Goal: Task Accomplishment & Management: Manage account settings

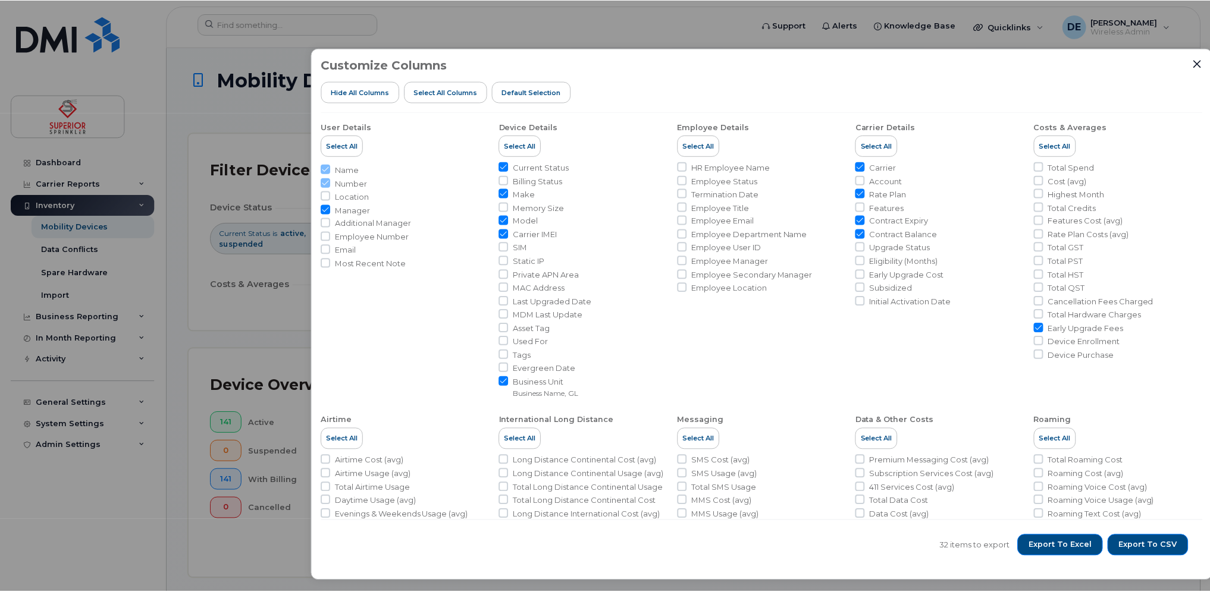
scroll to position [278, 0]
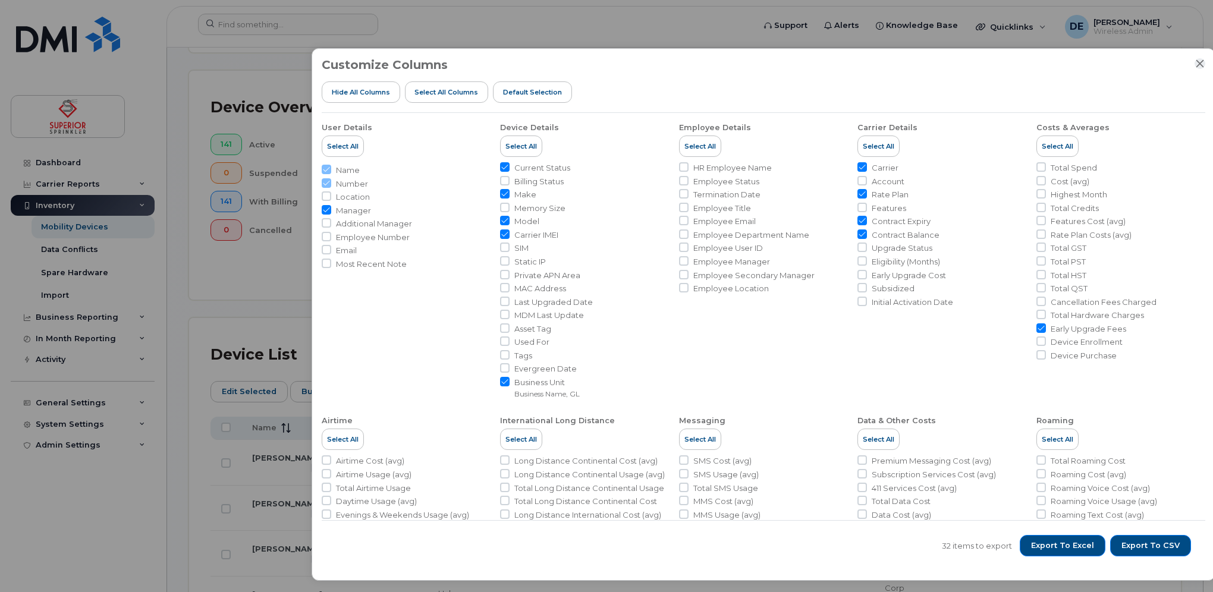
click at [1199, 61] on icon "Close" at bounding box center [1201, 63] width 8 height 8
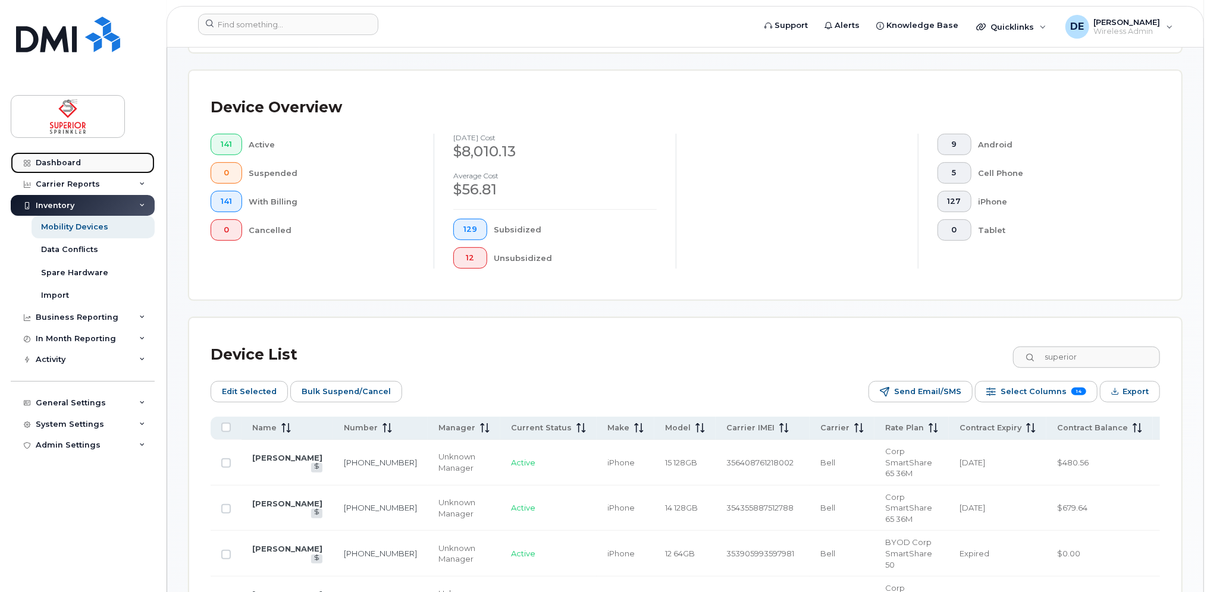
drag, startPoint x: 70, startPoint y: 167, endPoint x: 78, endPoint y: 169, distance: 9.4
click at [70, 167] on div "Dashboard" at bounding box center [58, 163] width 45 height 10
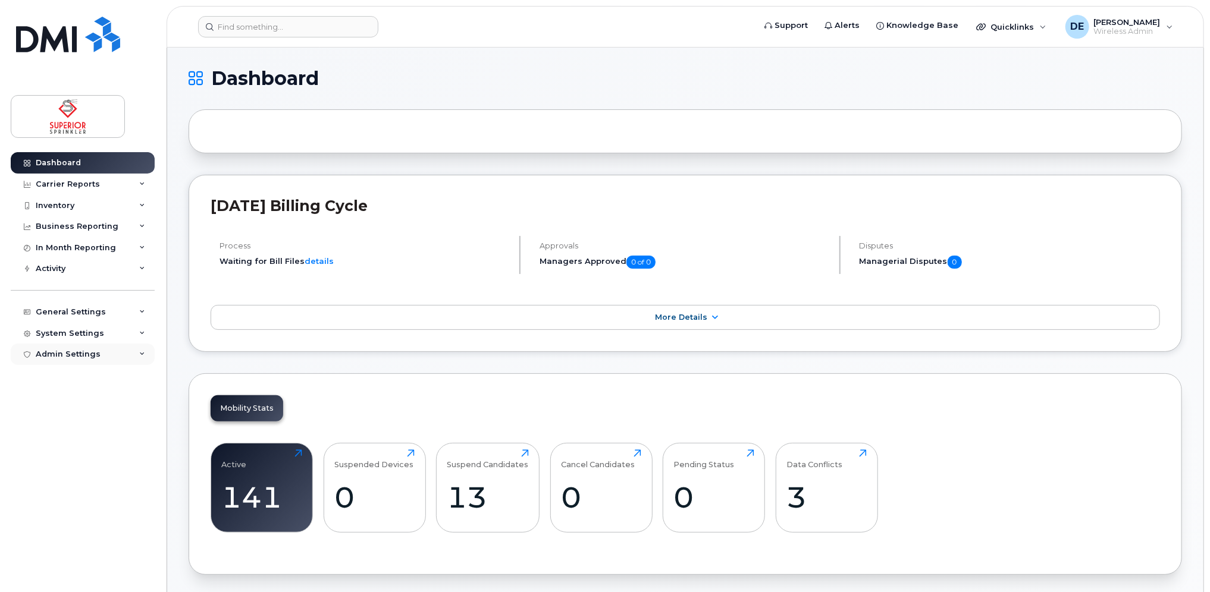
click at [58, 353] on div "Admin Settings" at bounding box center [68, 355] width 65 height 10
click at [86, 334] on div "System Settings" at bounding box center [70, 334] width 68 height 10
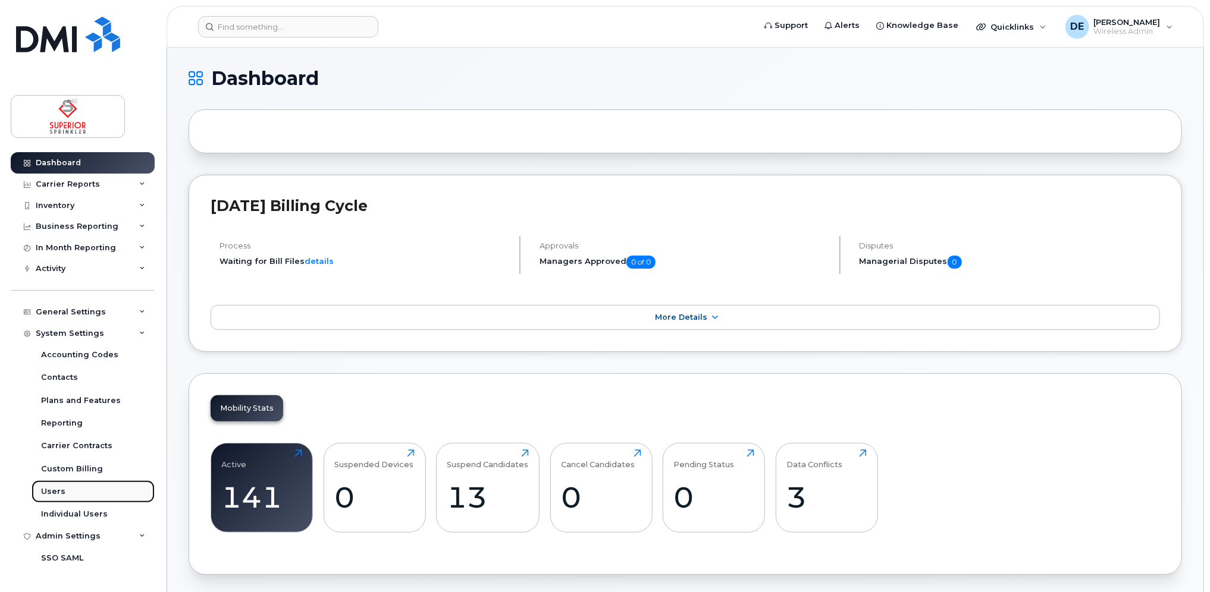
click at [63, 489] on link "Users" at bounding box center [93, 492] width 123 height 23
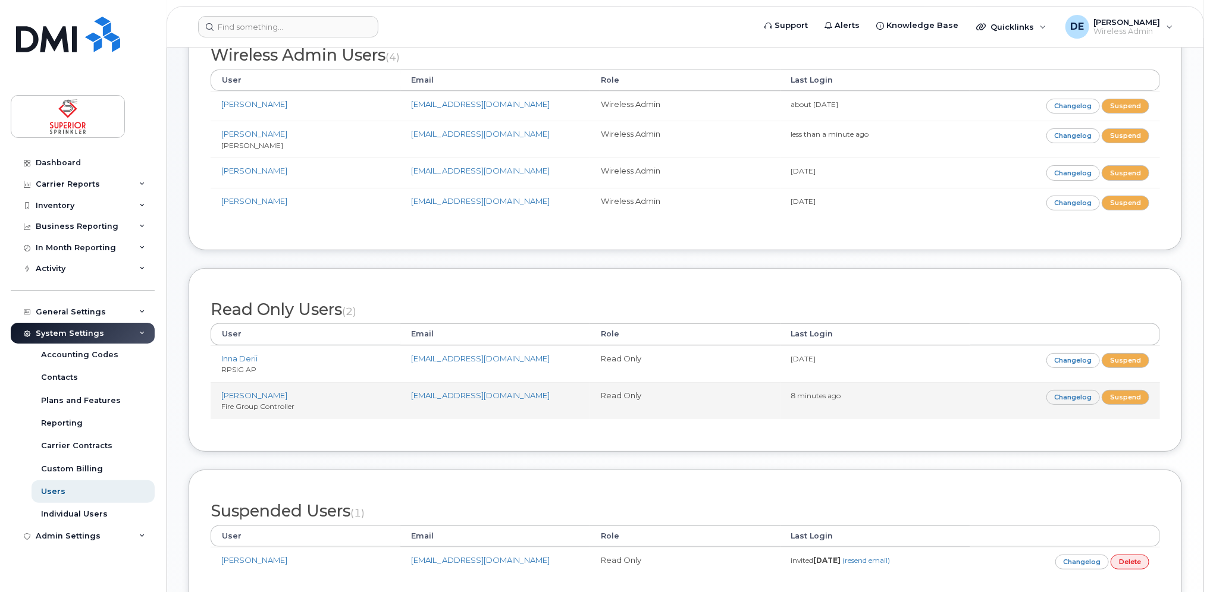
scroll to position [119, 0]
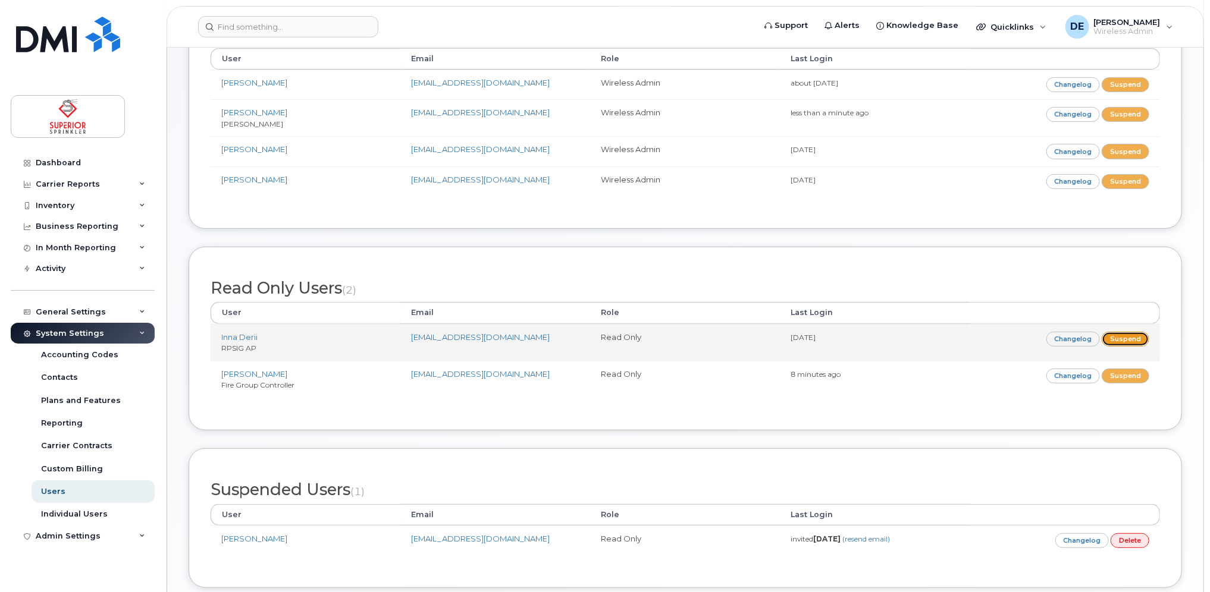
click at [1133, 334] on link "Suspend" at bounding box center [1125, 339] width 48 height 15
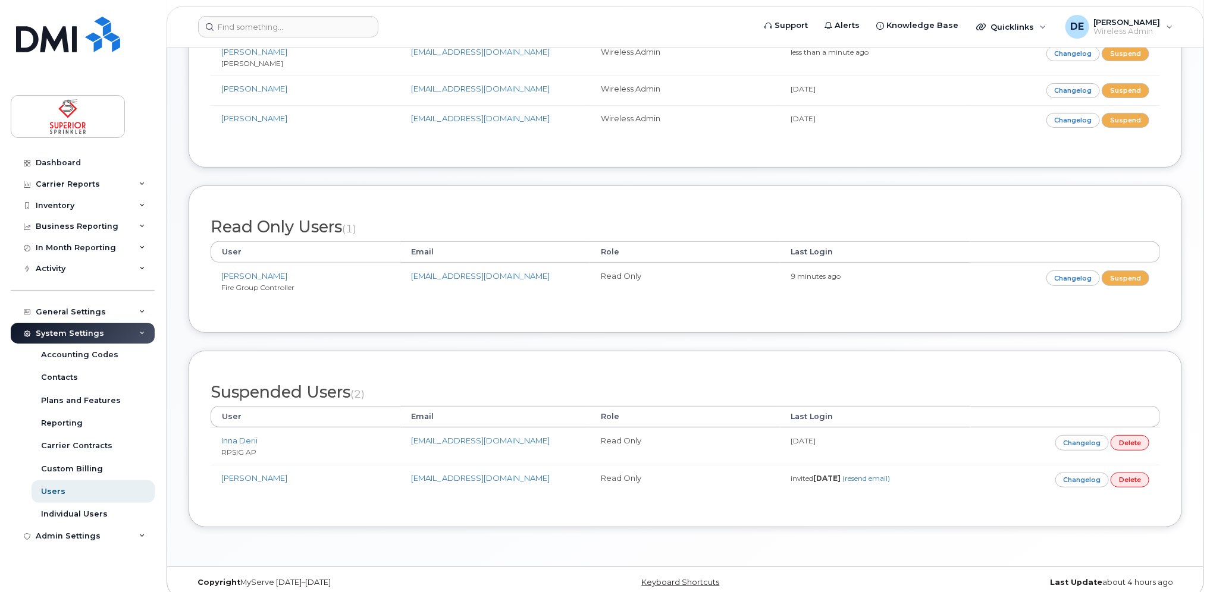
scroll to position [238, 0]
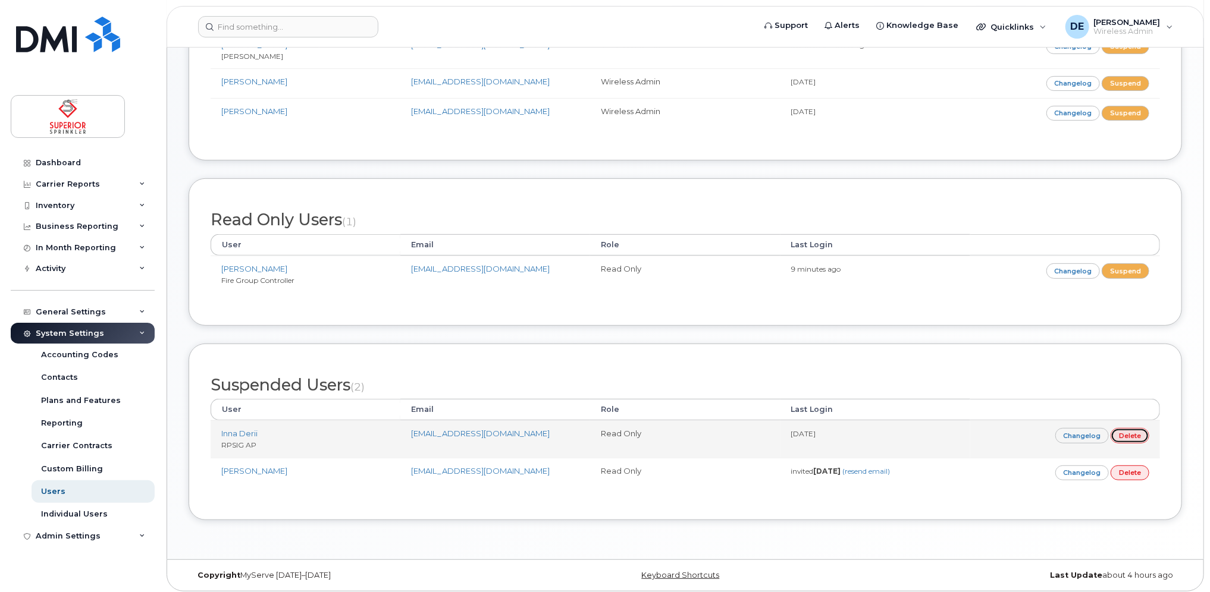
click at [1123, 431] on link "Delete" at bounding box center [1129, 435] width 39 height 15
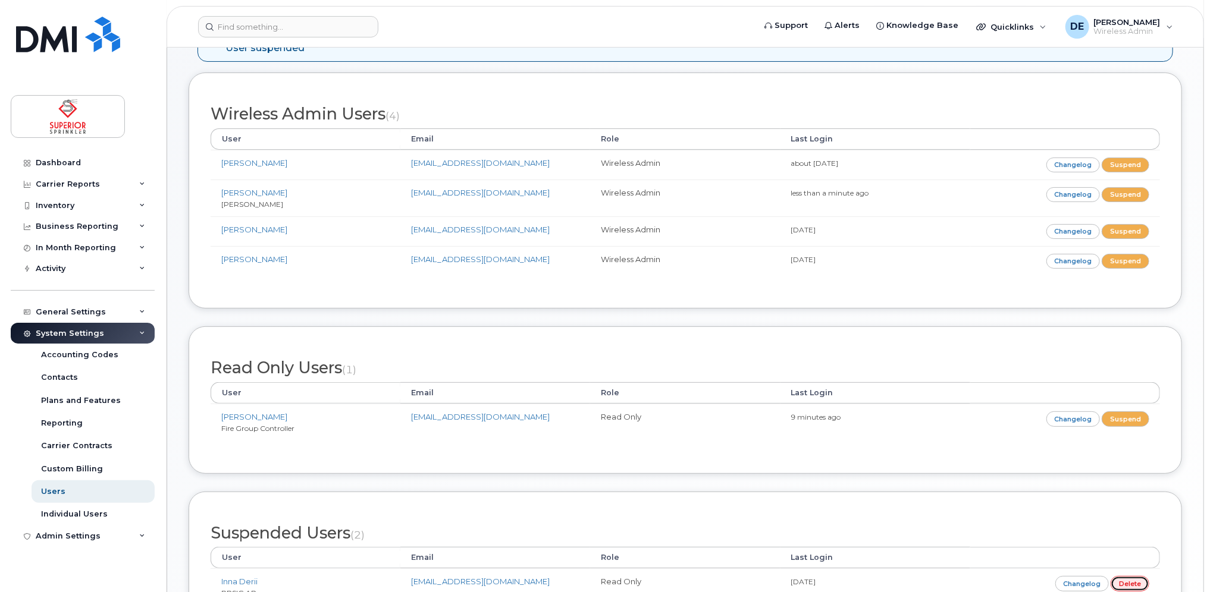
scroll to position [0, 0]
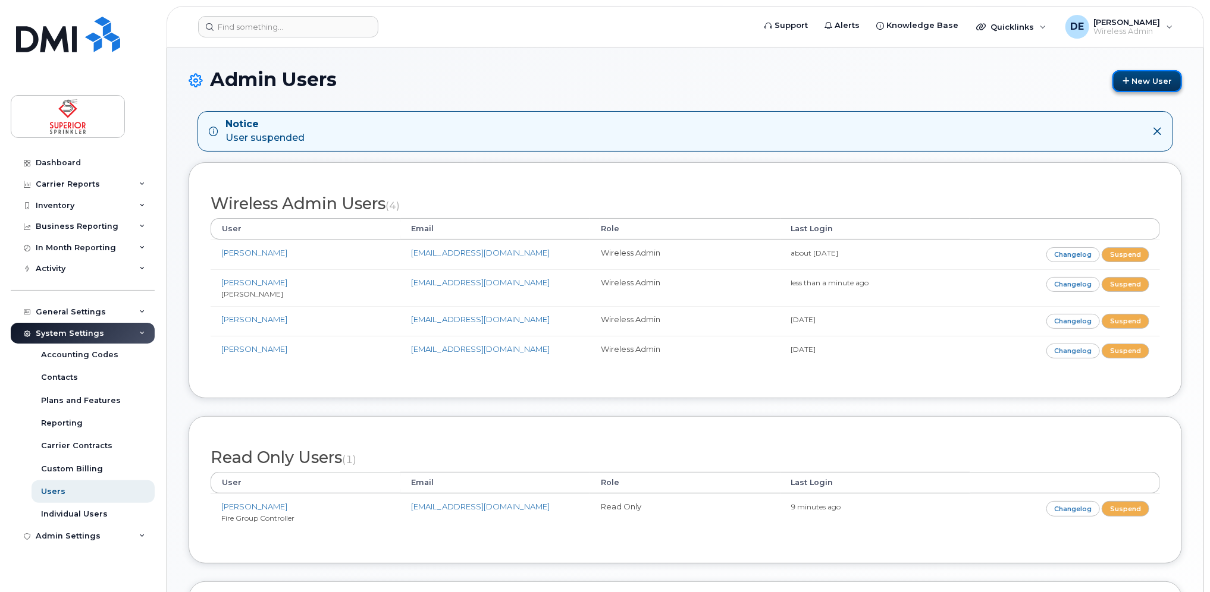
click at [1135, 81] on link "New User" at bounding box center [1147, 81] width 70 height 22
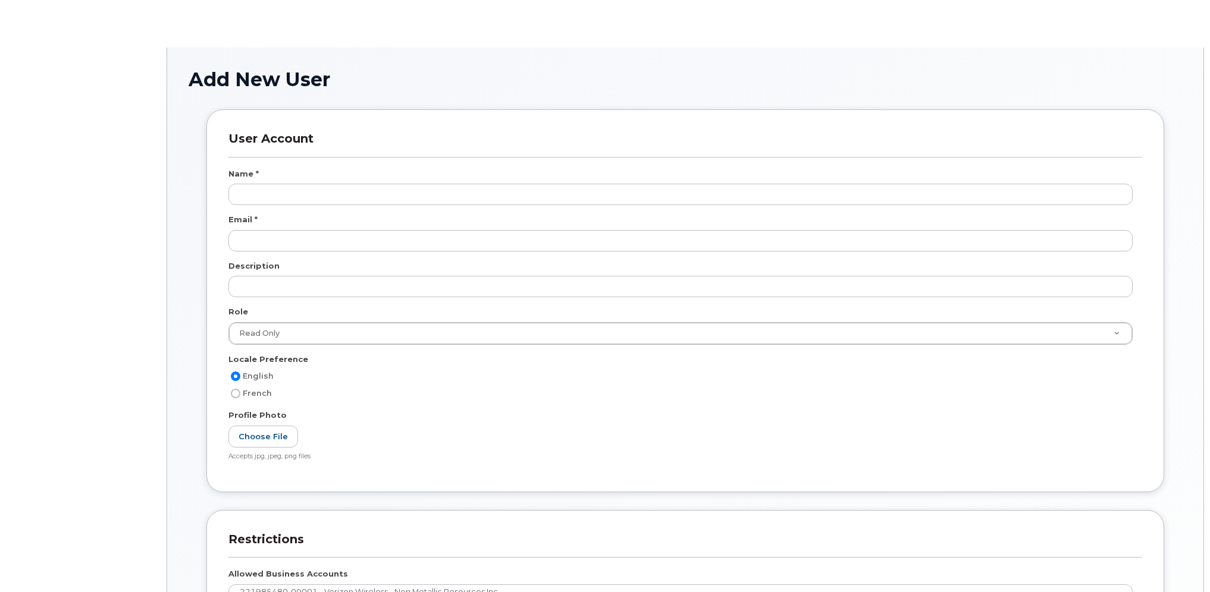
select select
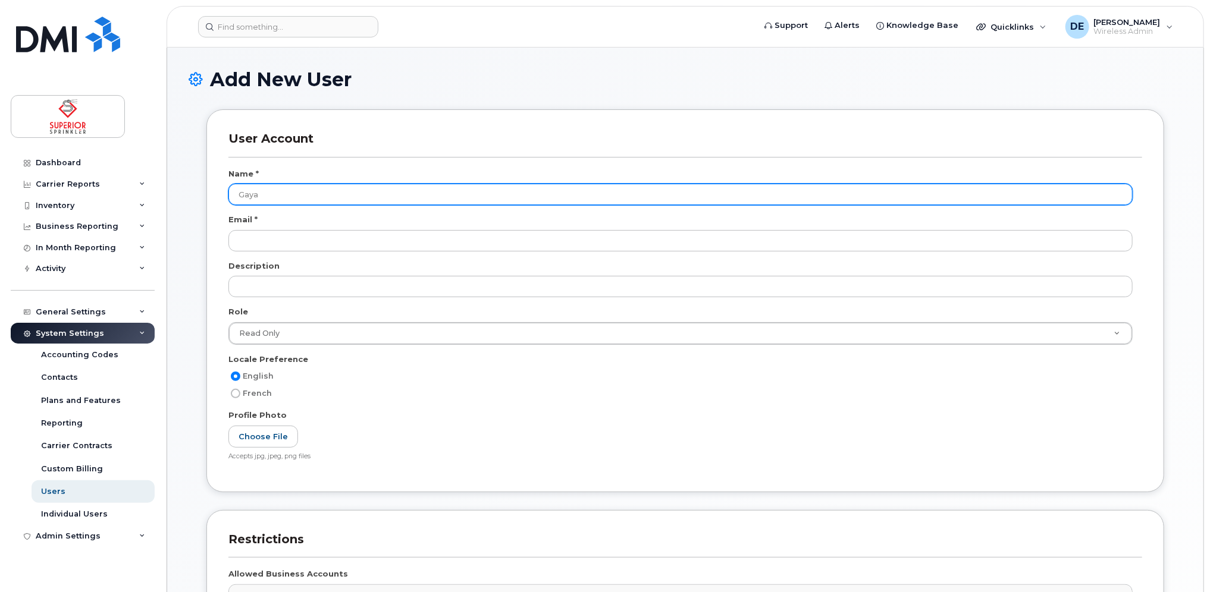
click at [285, 184] on input "Gaya" at bounding box center [680, 194] width 904 height 21
type input "[PERSON_NAME]"
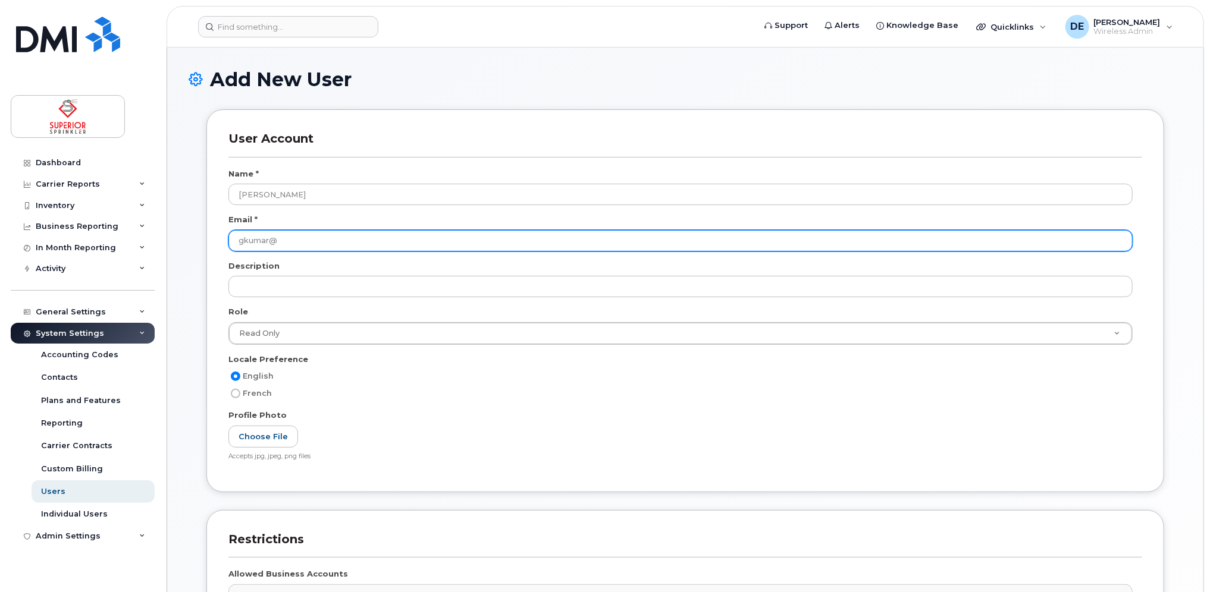
click at [473, 241] on input "gkumar@" at bounding box center [680, 240] width 904 height 21
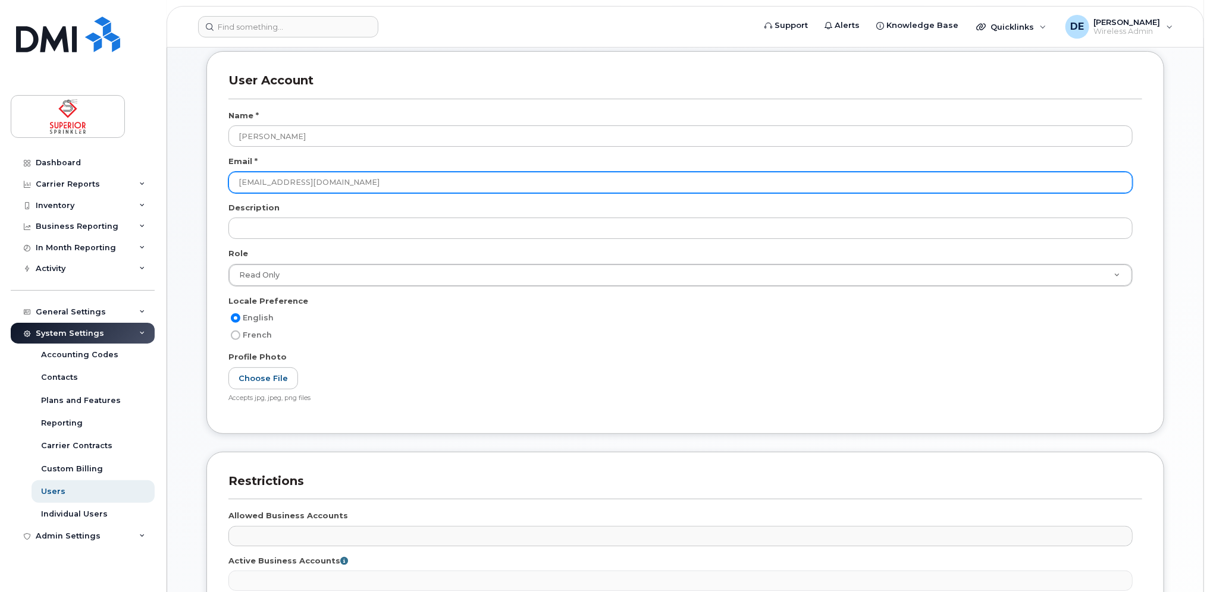
scroll to position [356, 0]
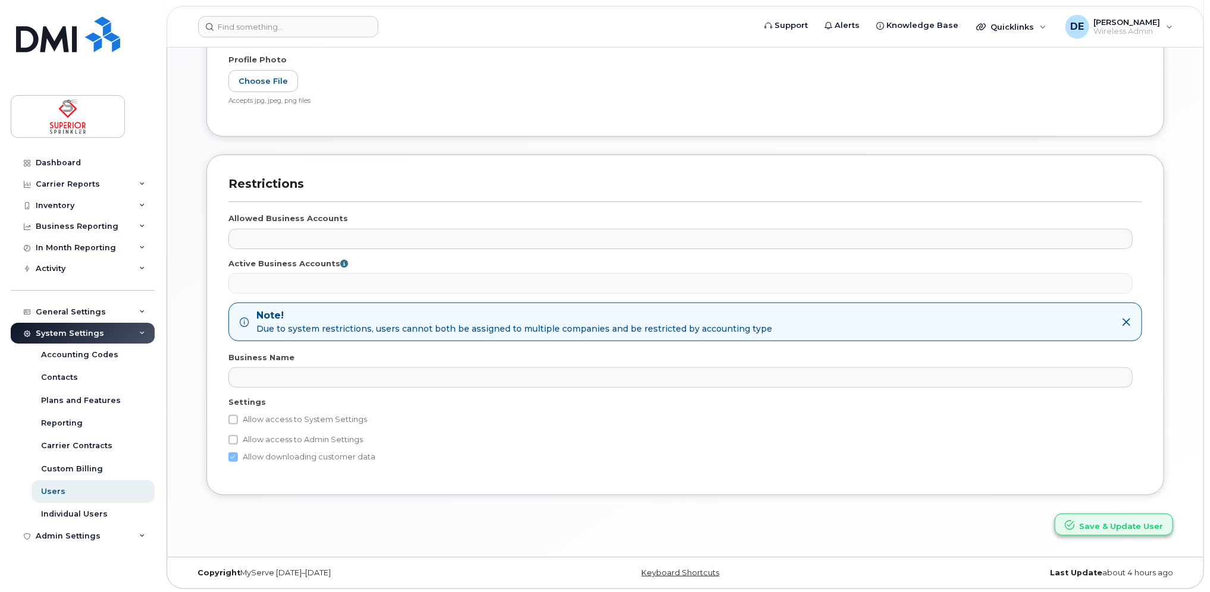
type input "[EMAIL_ADDRESS][DOMAIN_NAME]"
click at [1120, 526] on button "Save & Update User" at bounding box center [1113, 525] width 118 height 22
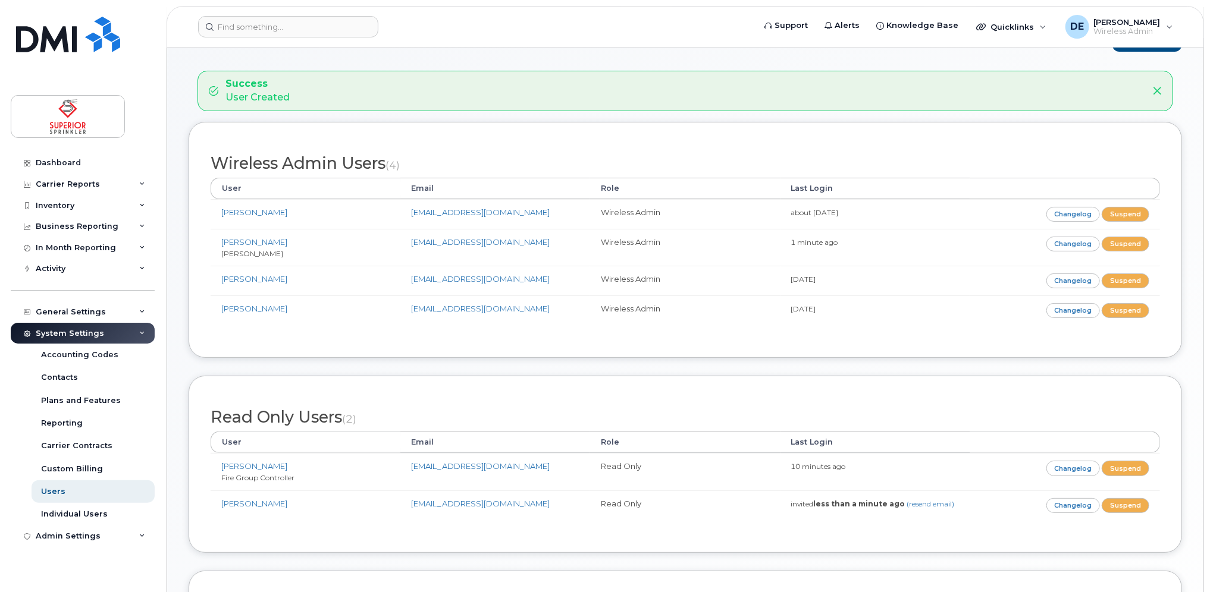
scroll to position [59, 0]
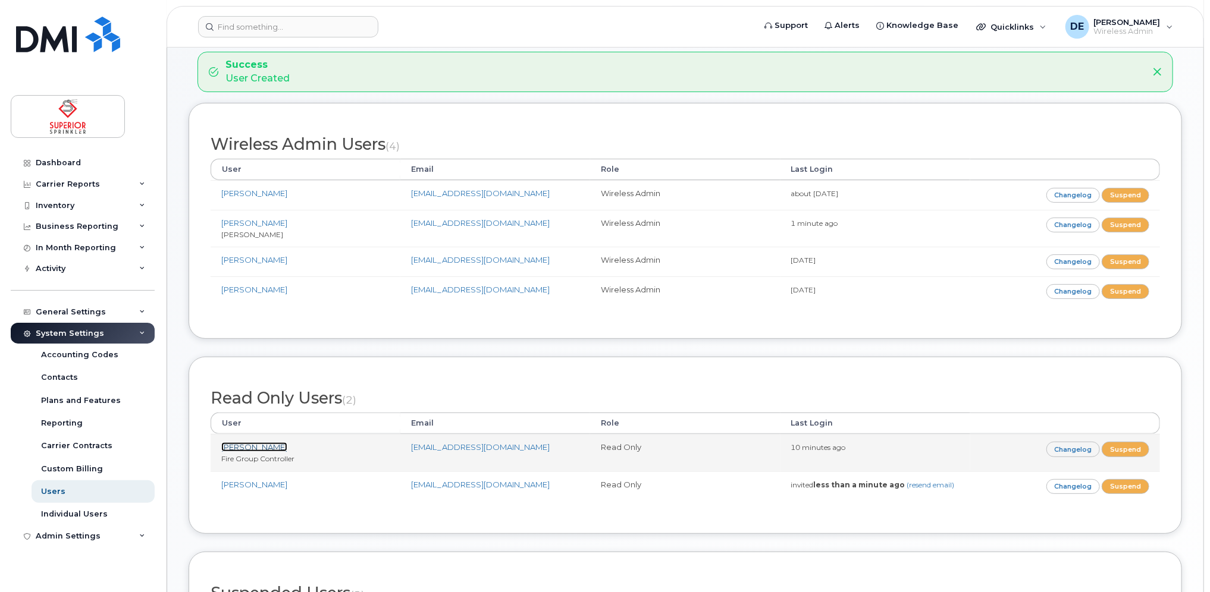
click at [267, 446] on link "[PERSON_NAME]" at bounding box center [254, 447] width 66 height 10
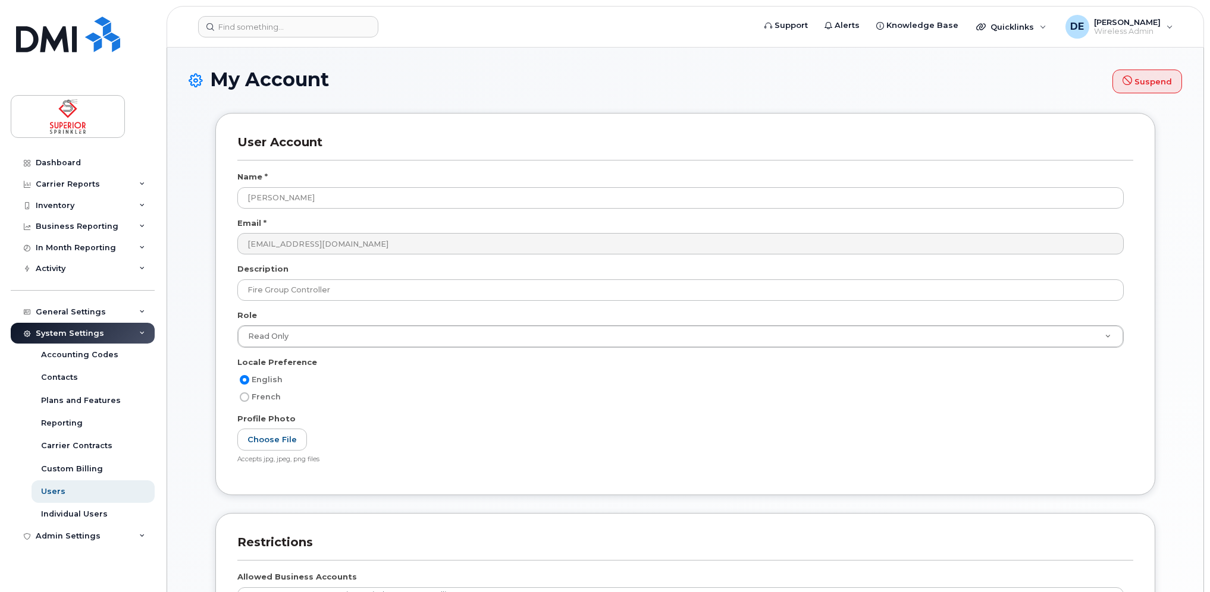
select select
click at [81, 486] on link "Users" at bounding box center [93, 492] width 123 height 23
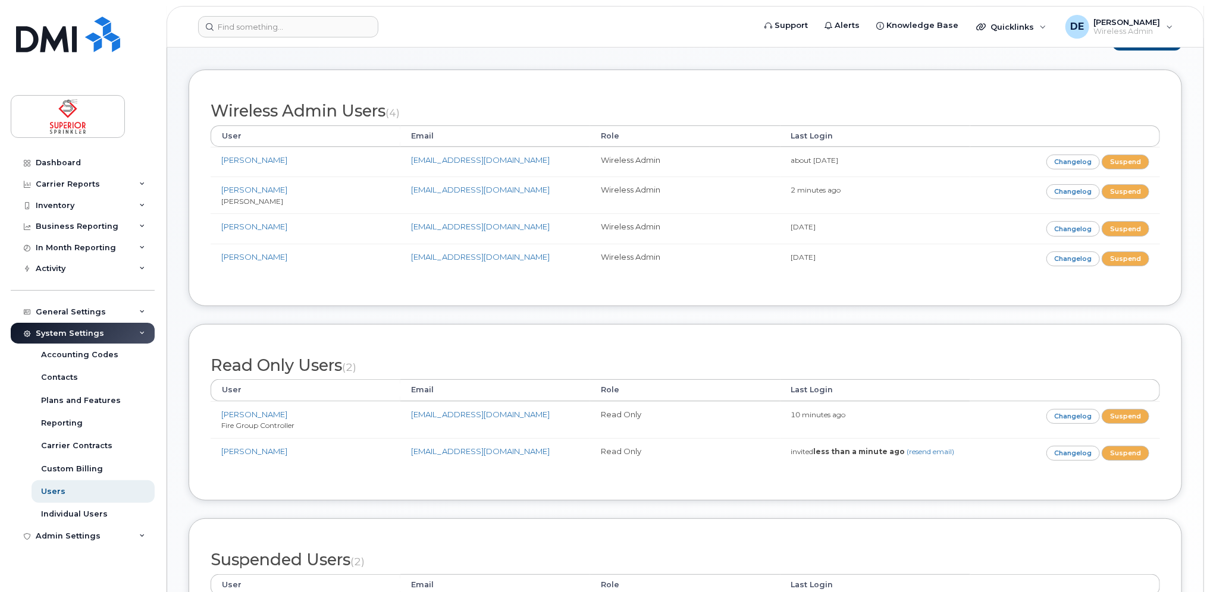
scroll to position [59, 0]
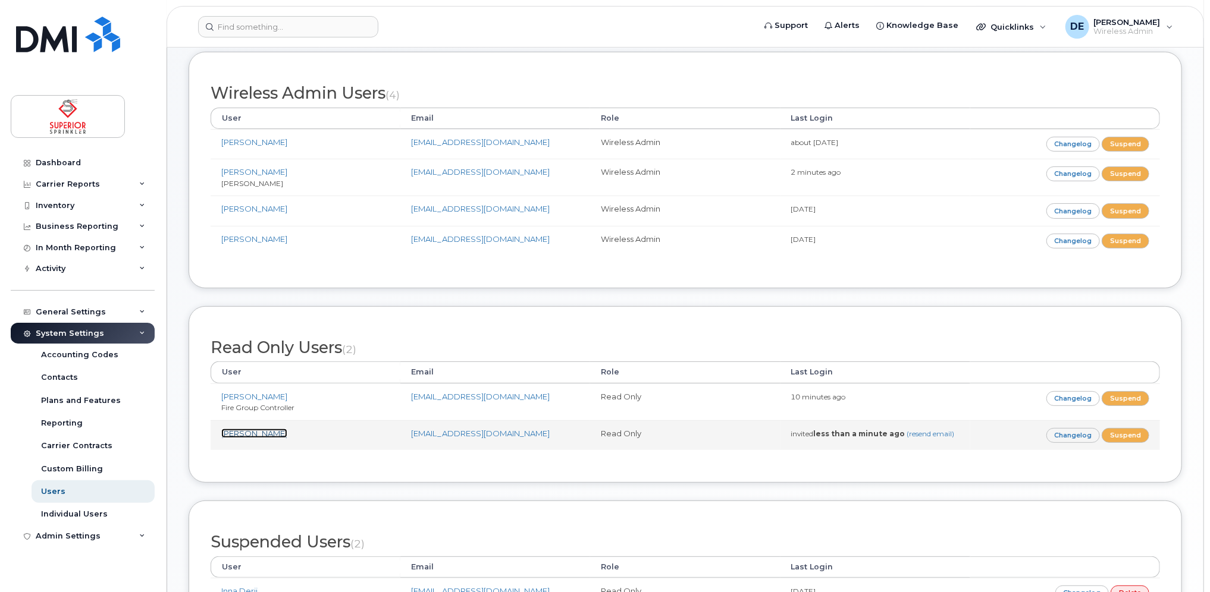
click at [257, 433] on link "[PERSON_NAME]" at bounding box center [254, 434] width 66 height 10
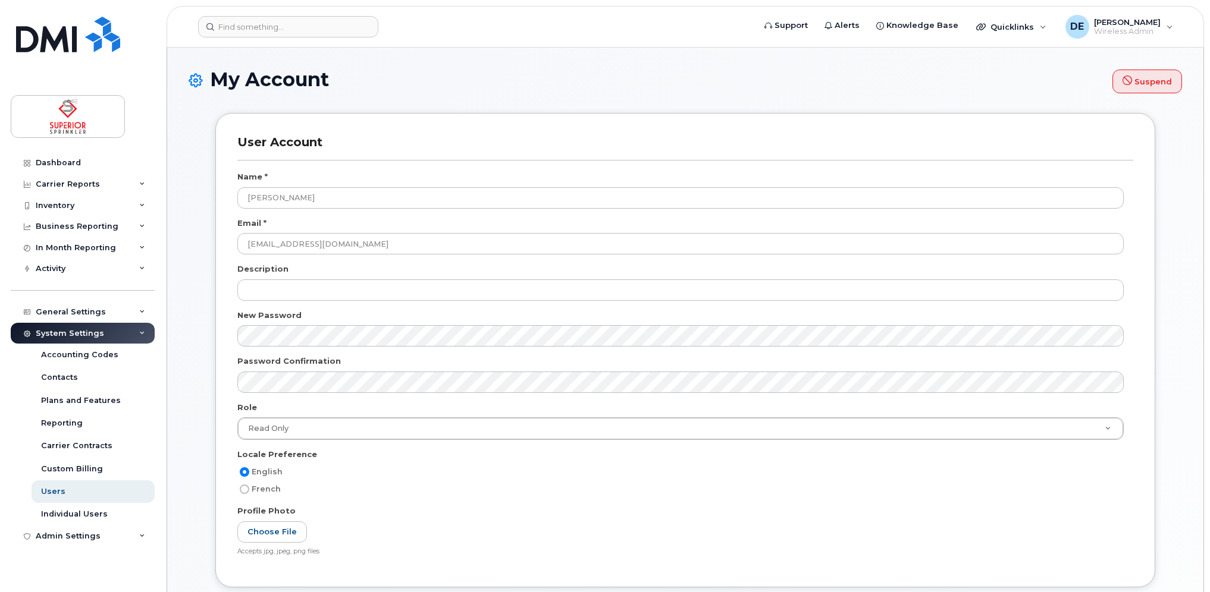
select select
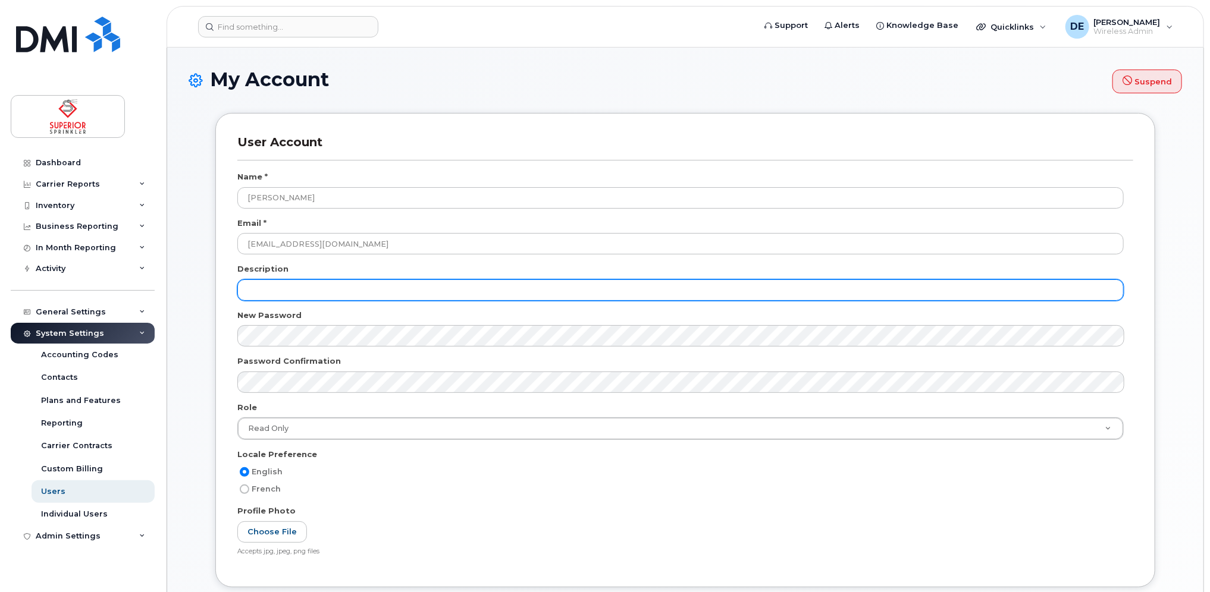
click at [257, 293] on input "text" at bounding box center [680, 290] width 886 height 21
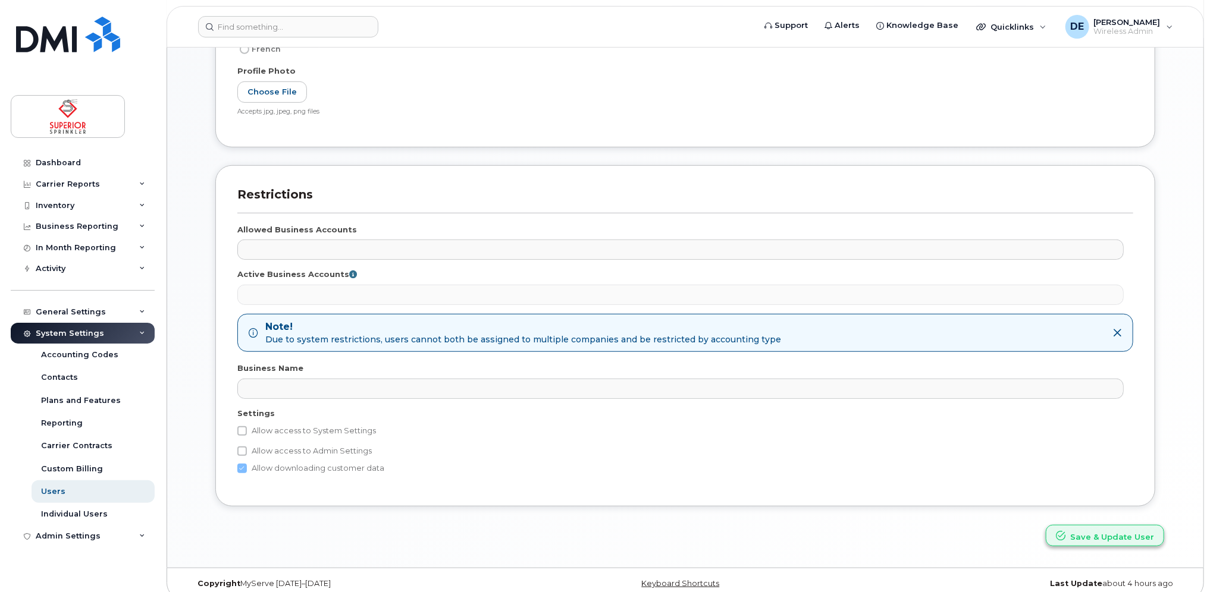
scroll to position [451, 0]
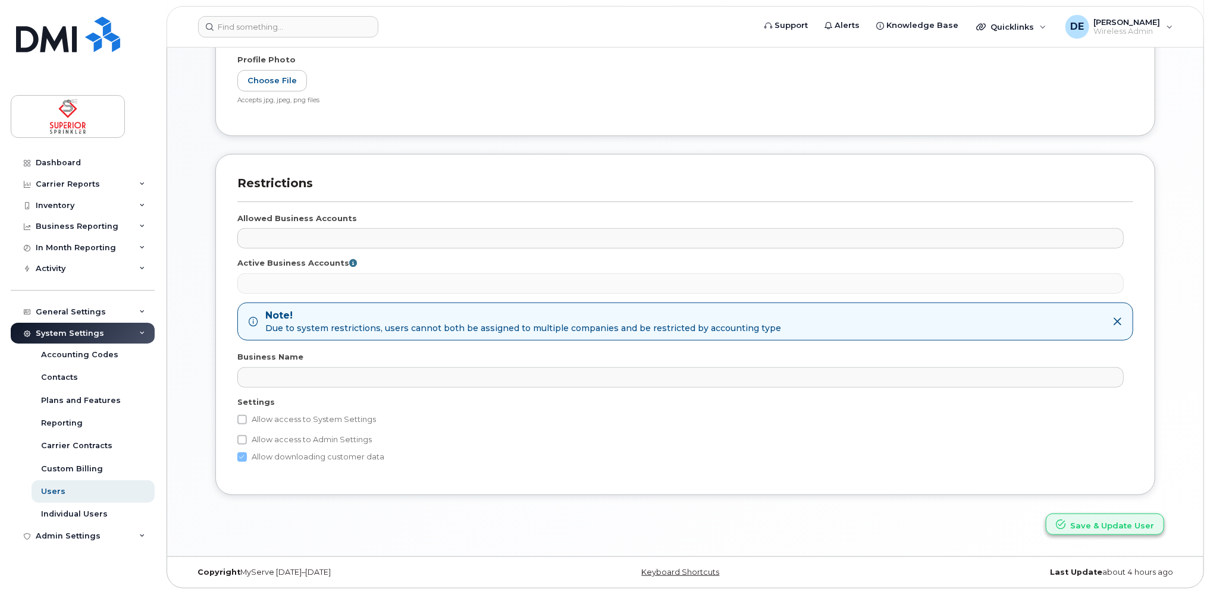
type input "Accounting Assistant"
drag, startPoint x: 1101, startPoint y: 522, endPoint x: 1041, endPoint y: 518, distance: 59.6
click at [1101, 522] on button "Save & Update User" at bounding box center [1104, 525] width 118 height 22
